Goal: Information Seeking & Learning: Learn about a topic

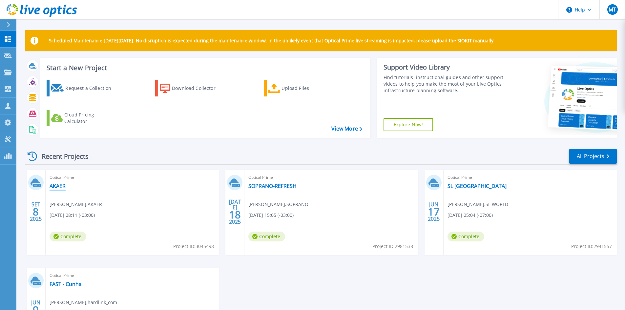
click at [56, 188] on link "AKAER" at bounding box center [58, 186] width 16 height 7
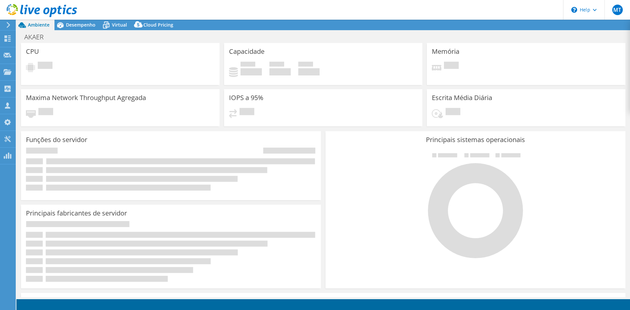
select select "USD"
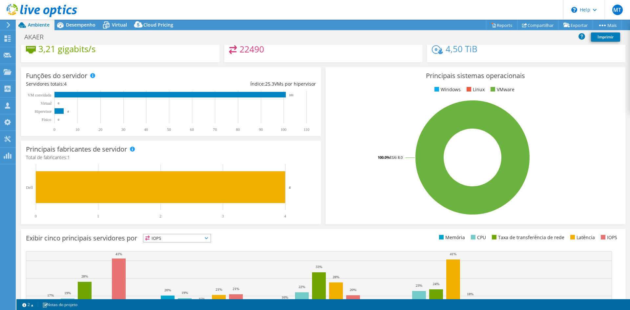
scroll to position [33, 0]
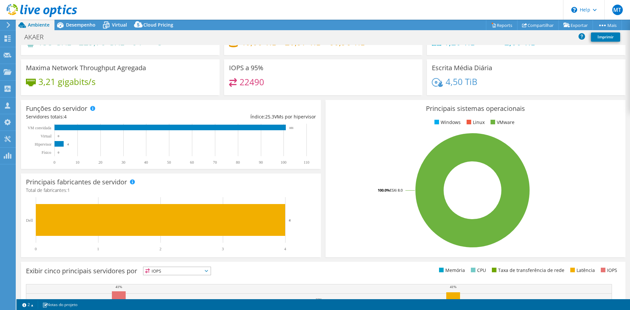
click at [85, 31] on div "AKAER Imprimir" at bounding box center [323, 37] width 614 height 15
click at [84, 28] on div "Desempenho" at bounding box center [77, 25] width 46 height 10
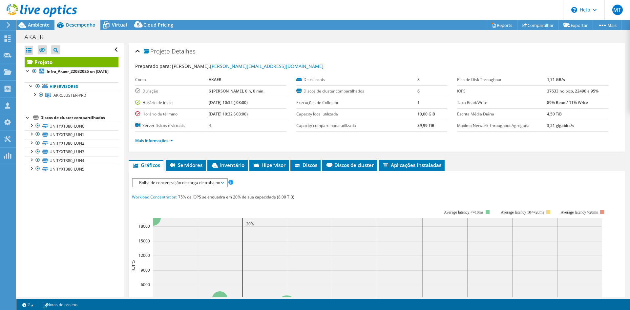
scroll to position [0, 0]
click at [118, 26] on span "Virtual" at bounding box center [119, 25] width 15 height 6
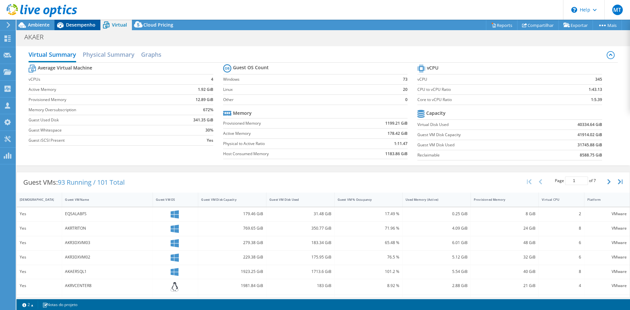
click at [92, 20] on div "Desempenho" at bounding box center [77, 25] width 46 height 10
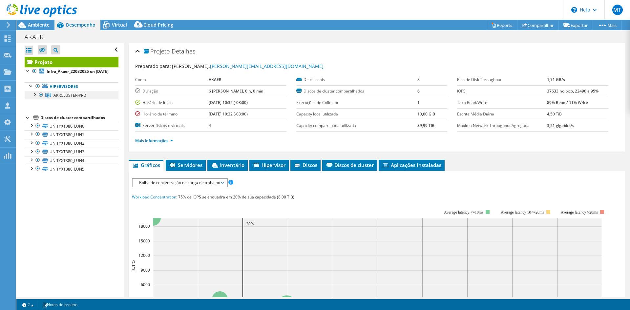
click at [59, 98] on span "AKRCLUSTER-PRD" at bounding box center [69, 96] width 33 height 6
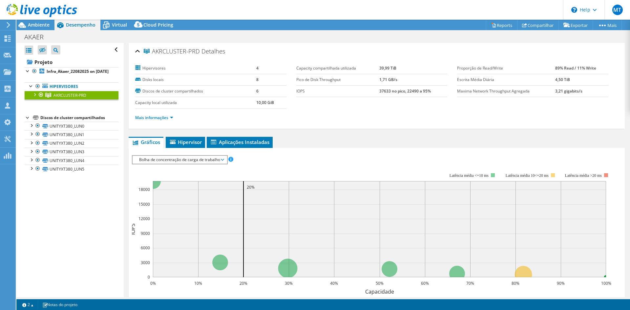
click at [33, 97] on div at bounding box center [34, 94] width 7 height 7
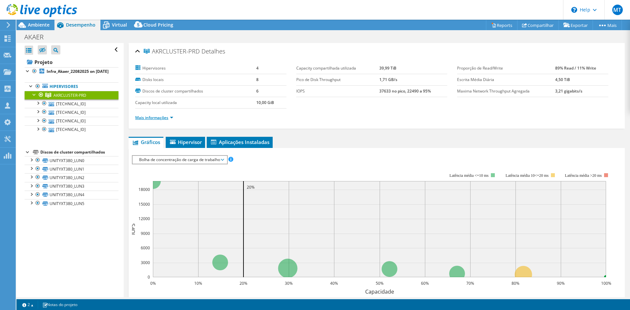
click at [157, 117] on link "Mais informações" at bounding box center [154, 118] width 38 height 6
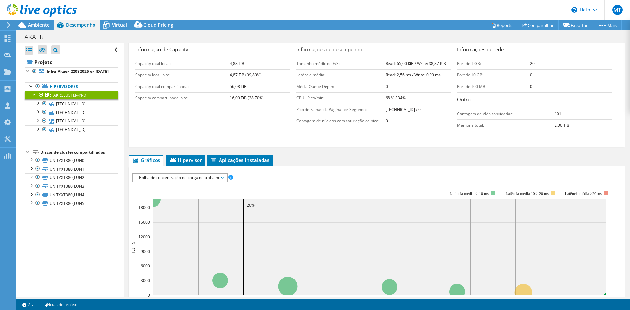
scroll to position [131, 0]
click at [191, 159] on span "Hipervisor" at bounding box center [185, 159] width 33 height 7
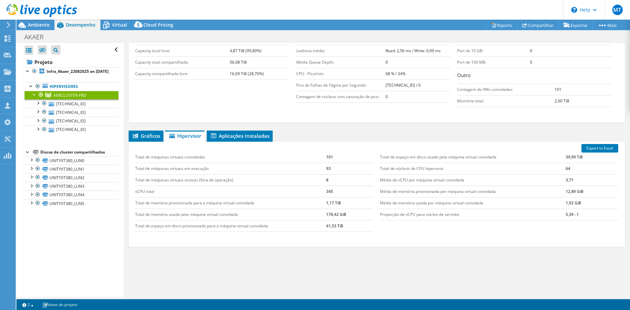
scroll to position [164, 0]
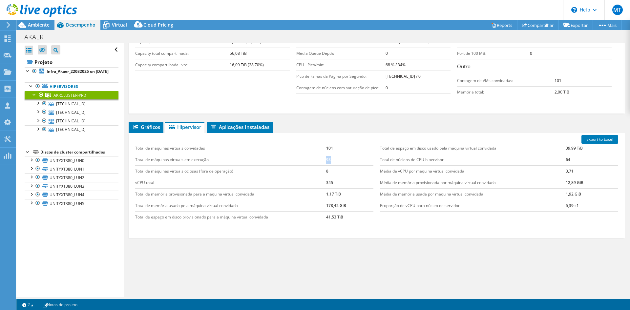
drag, startPoint x: 331, startPoint y: 161, endPoint x: 314, endPoint y: 163, distance: 16.9
click at [313, 160] on tr "Total de máquinas virtuais em execução 93" at bounding box center [254, 159] width 238 height 11
click at [284, 170] on td "Total de máquinas virtuais ociosas (fora de operação)" at bounding box center [230, 170] width 191 height 11
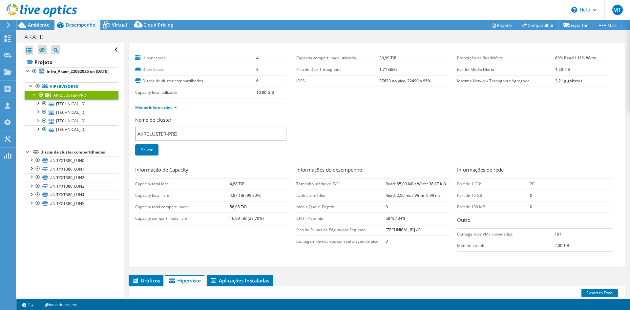
scroll to position [0, 0]
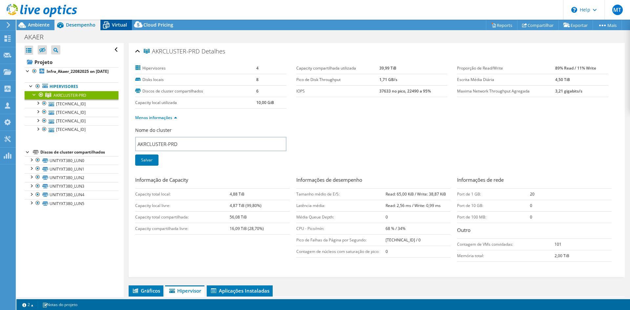
click at [118, 29] on div "Virtual" at bounding box center [115, 25] width 31 height 10
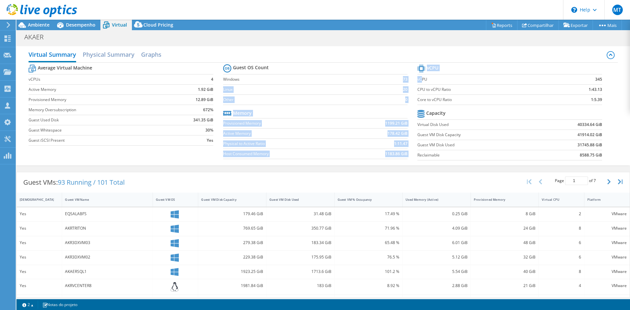
drag, startPoint x: 393, startPoint y: 79, endPoint x: 418, endPoint y: 81, distance: 25.0
click at [418, 81] on div "Average Virtual Machine vCPUs 4 Active Memory 1.92 GiB Provisioned Memory 12.89…" at bounding box center [323, 113] width 589 height 101
click at [361, 106] on section "Guest OS Count Windows 73 Linux 20 Other 0 Memory Provisioned Memory 1199.21 Gi…" at bounding box center [320, 113] width 194 height 100
click at [411, 81] on section "Guest OS Count Windows 73 Linux 20 Other 0 Memory Provisioned Memory 1199.21 Gi…" at bounding box center [320, 113] width 194 height 100
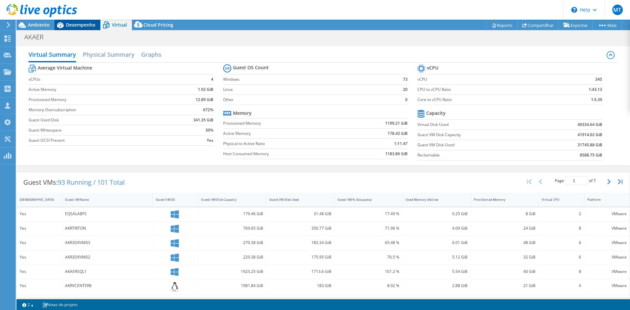
click at [76, 25] on span "Desempenho" at bounding box center [81, 25] width 30 height 6
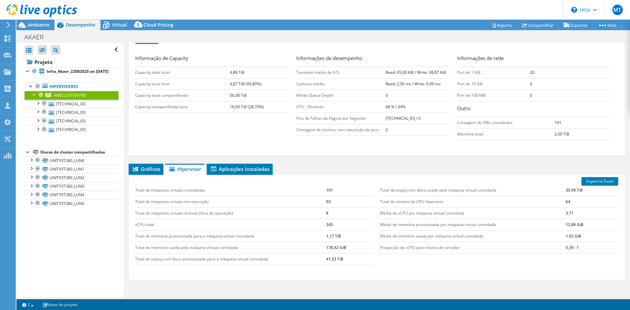
scroll to position [131, 0]
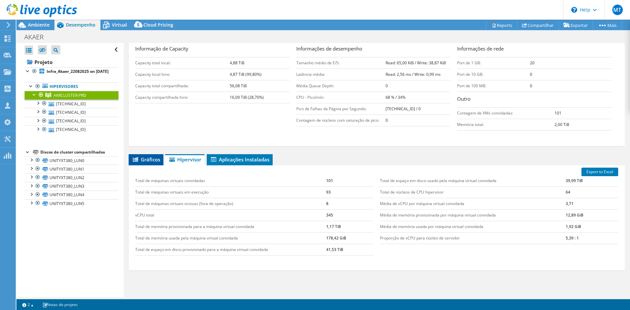
click at [147, 156] on li "Gráficos" at bounding box center [146, 159] width 35 height 11
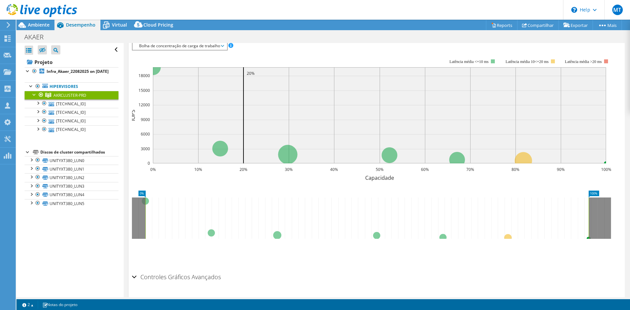
scroll to position [230, 0]
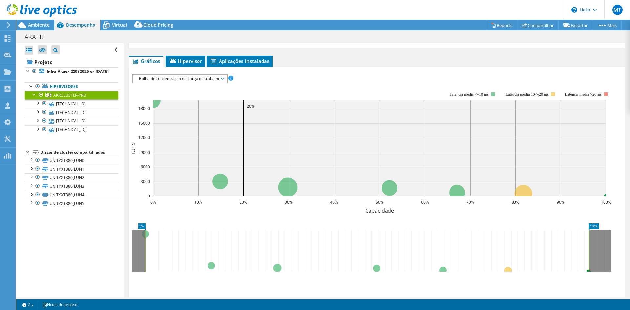
click at [189, 81] on span "Bolha de concentração de carga de trabalho" at bounding box center [180, 79] width 88 height 8
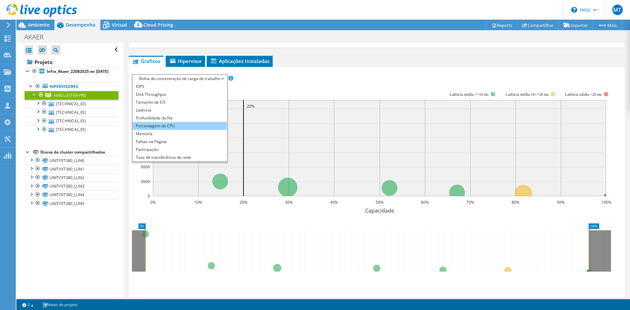
click at [170, 124] on li "Porcentagem da CPU" at bounding box center [180, 126] width 94 height 8
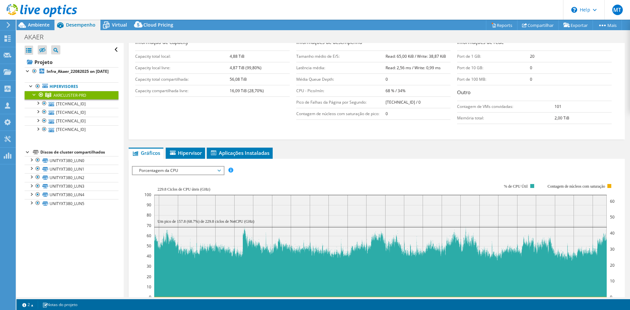
scroll to position [131, 0]
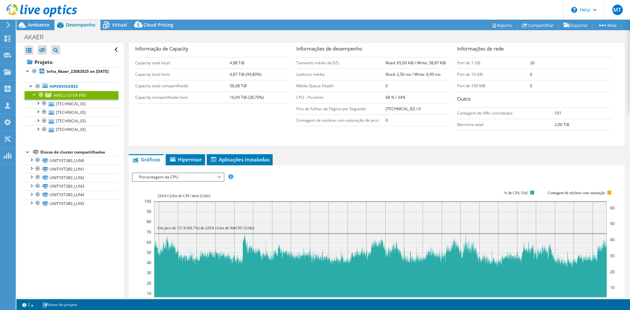
click at [190, 176] on span "Porcentagem da CPU" at bounding box center [178, 177] width 84 height 8
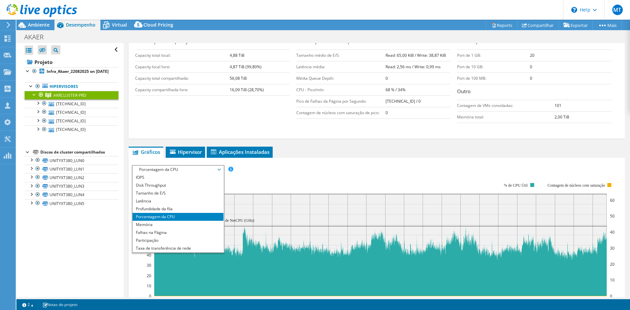
scroll to position [197, 0]
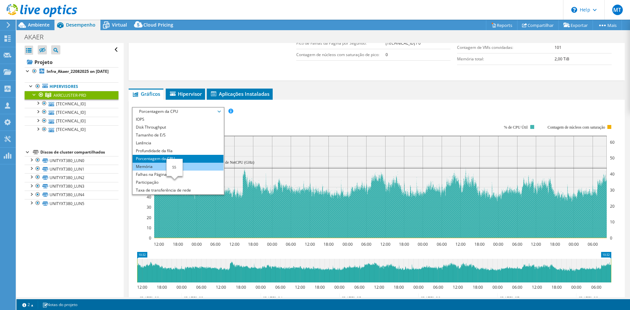
click at [149, 169] on li "Memória" at bounding box center [178, 167] width 91 height 8
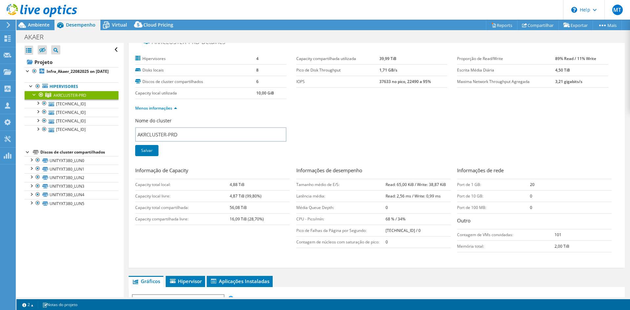
scroll to position [0, 0]
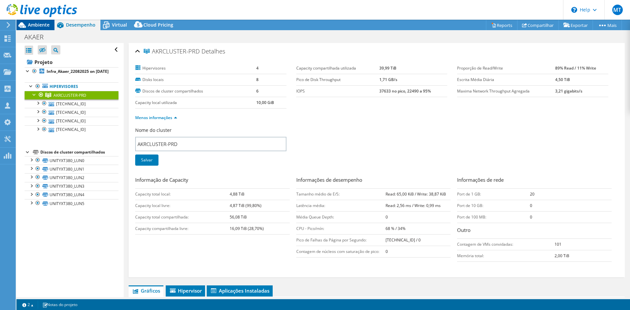
click at [44, 22] on span "Ambiente" at bounding box center [39, 25] width 22 height 6
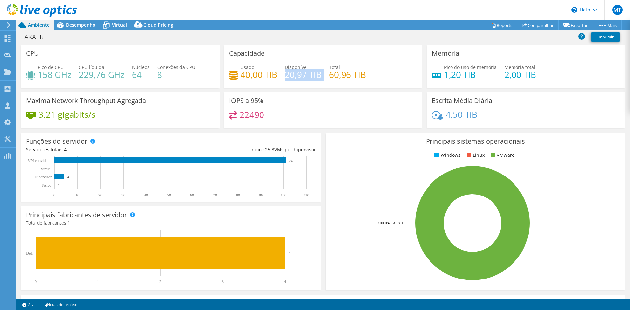
drag, startPoint x: 284, startPoint y: 76, endPoint x: 305, endPoint y: 86, distance: 22.6
click at [305, 86] on div "Capacidade Usado 40,00 TiB Disponível 20,97 TiB Total 60,96 TiB" at bounding box center [323, 66] width 198 height 43
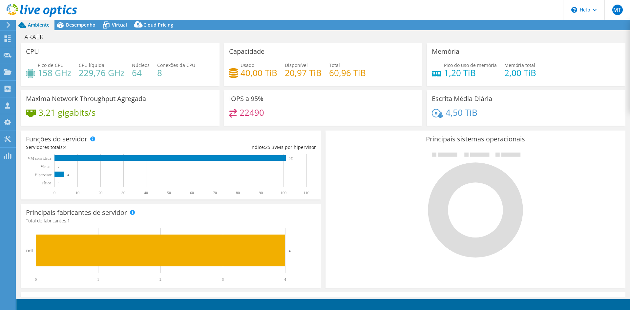
select select "USD"
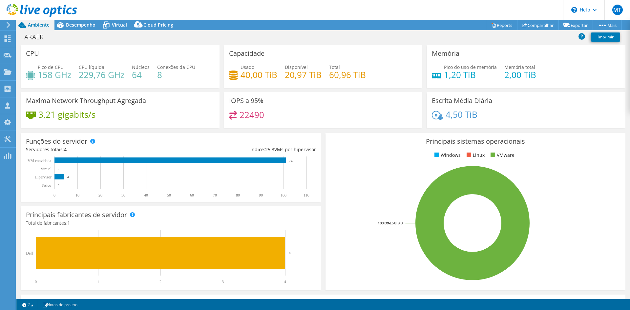
click at [309, 133] on div "Funções do servidor Servidores físicos representam servidores de metal nu que t…" at bounding box center [171, 167] width 300 height 69
